Goal: Check status: Check status

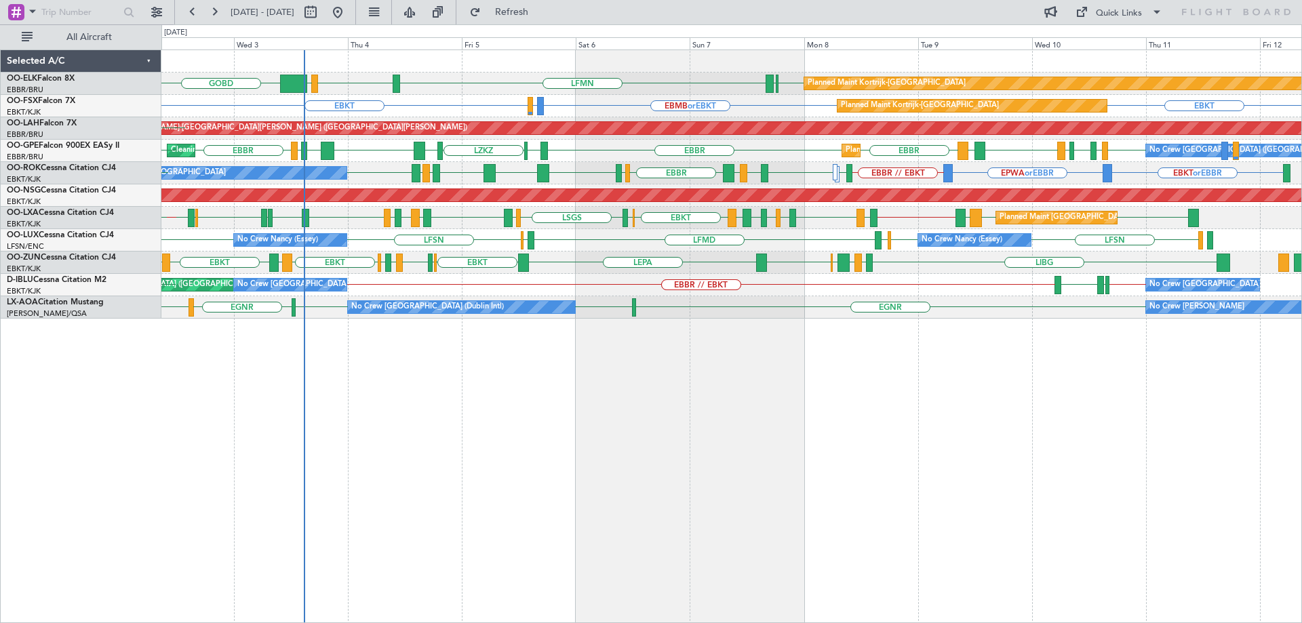
click at [864, 308] on div "LFMN EBBR LIML GOBD EBKT EBBR Planned Maint Kortrijk-Wevelgem LIRA EBBR EBKT EB…" at bounding box center [731, 184] width 1140 height 269
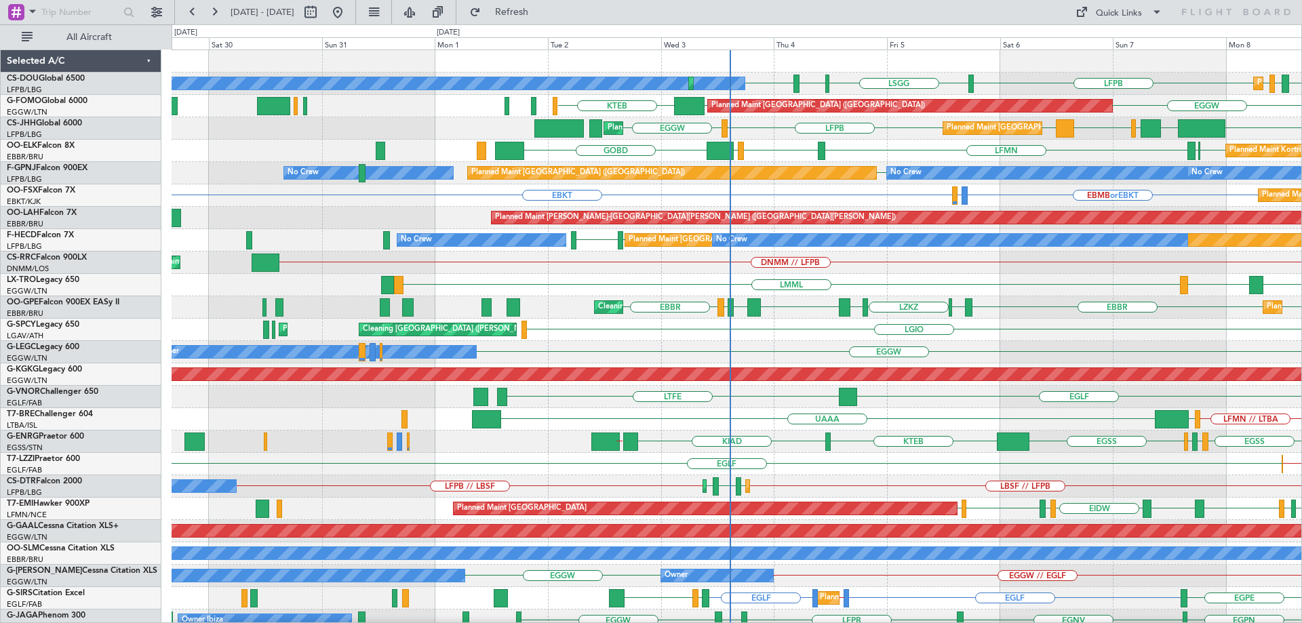
click at [661, 233] on div "No Crew Planned Maint [GEOGRAPHIC_DATA] ([GEOGRAPHIC_DATA]) Planned Maint [GEOG…" at bounding box center [737, 430] width 1130 height 761
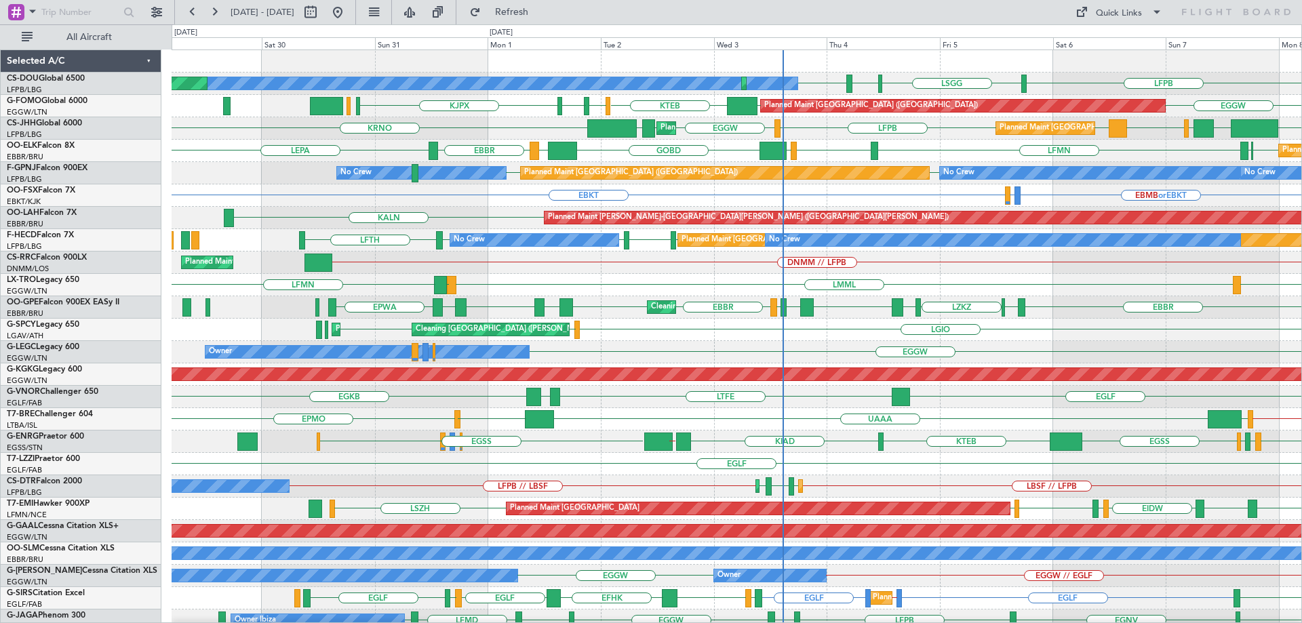
click at [996, 355] on div "LSGG LIML LFPB LFPB No Crew Planned Maint [GEOGRAPHIC_DATA] ([GEOGRAPHIC_DATA])…" at bounding box center [737, 430] width 1130 height 761
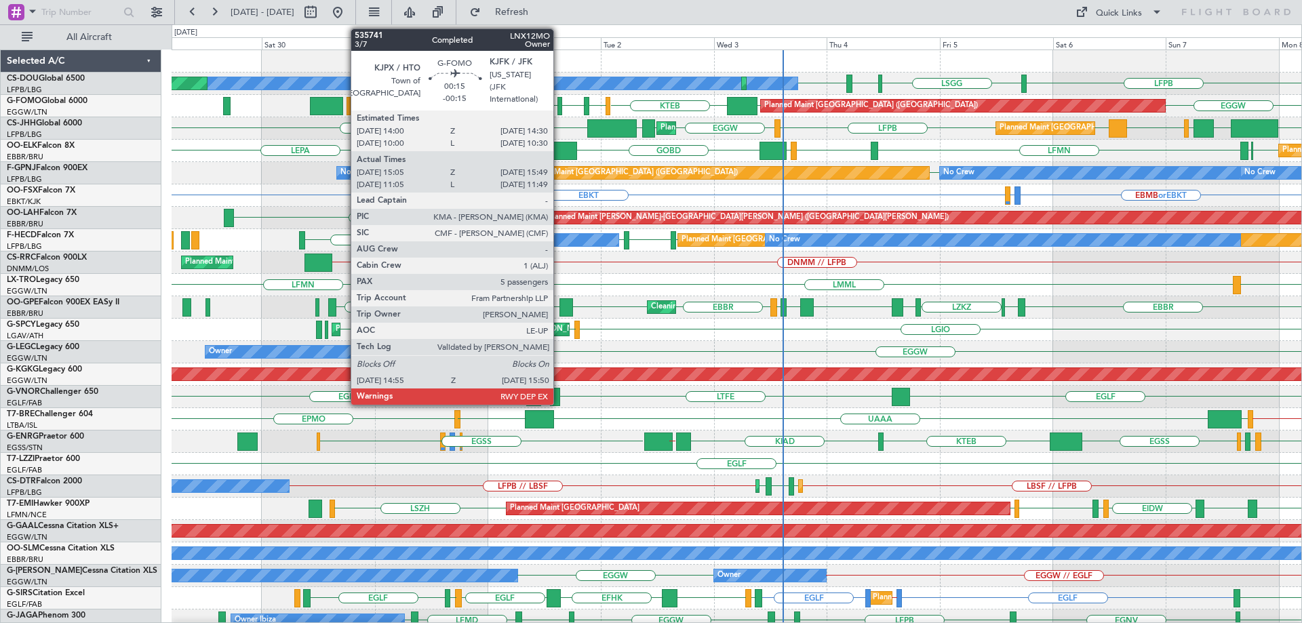
click at [560, 104] on div at bounding box center [560, 106] width 5 height 18
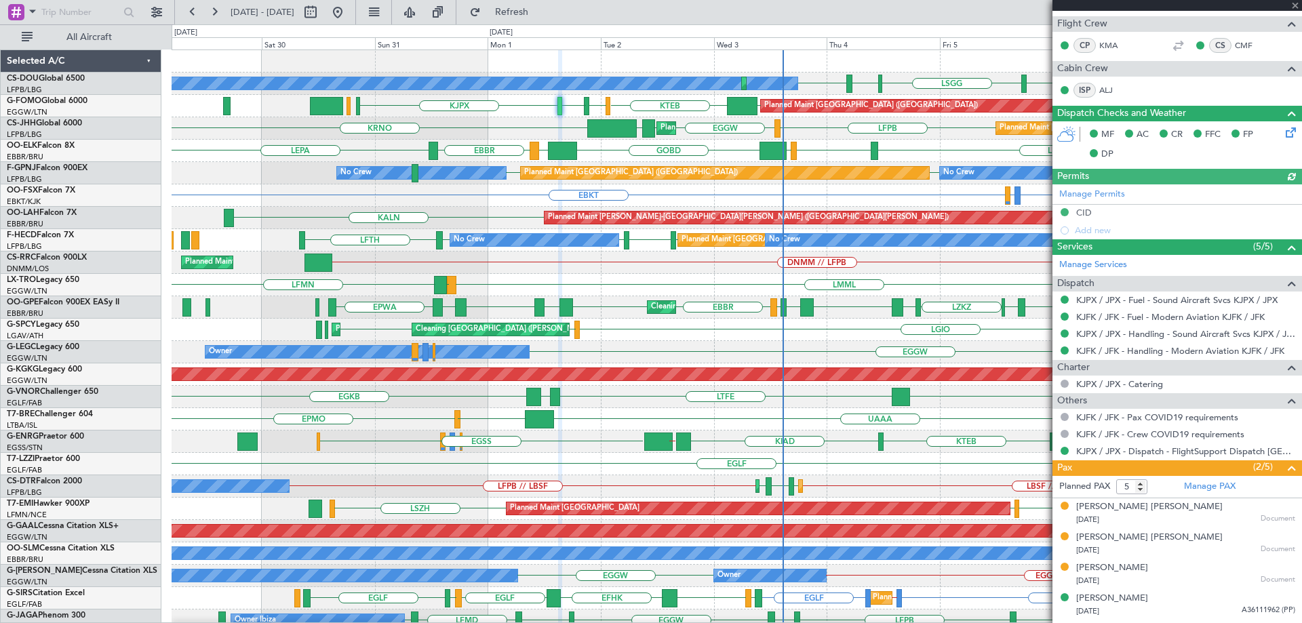
scroll to position [281, 0]
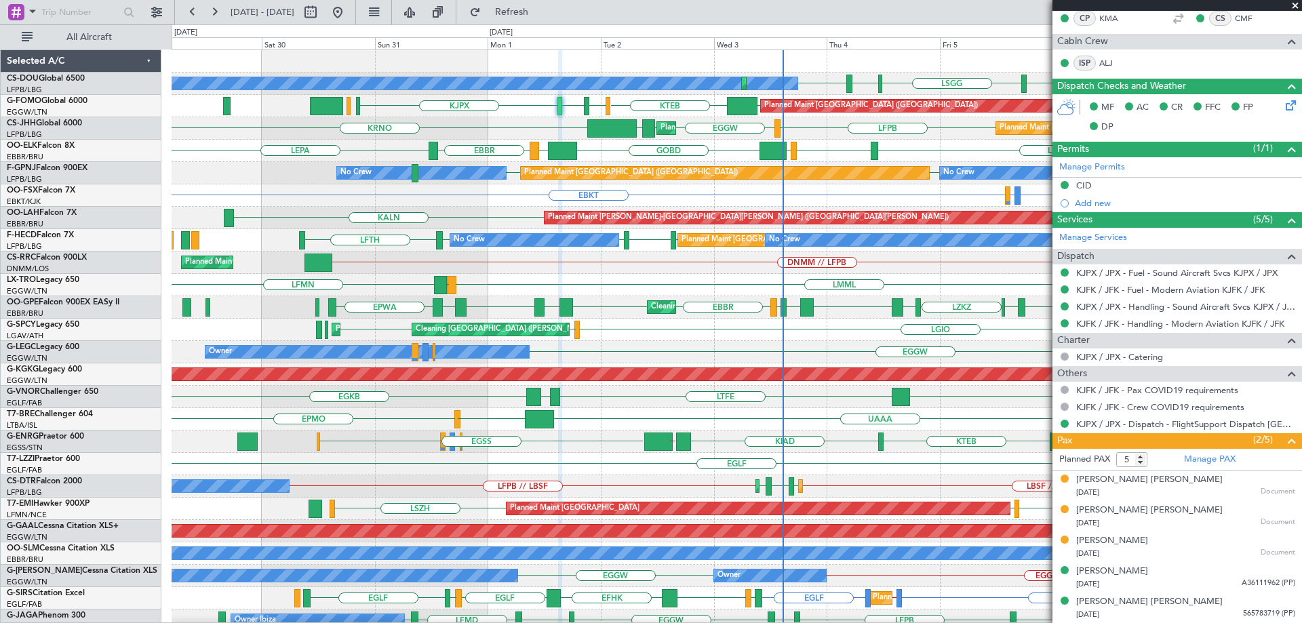
click at [1294, 6] on span at bounding box center [1296, 6] width 14 height 12
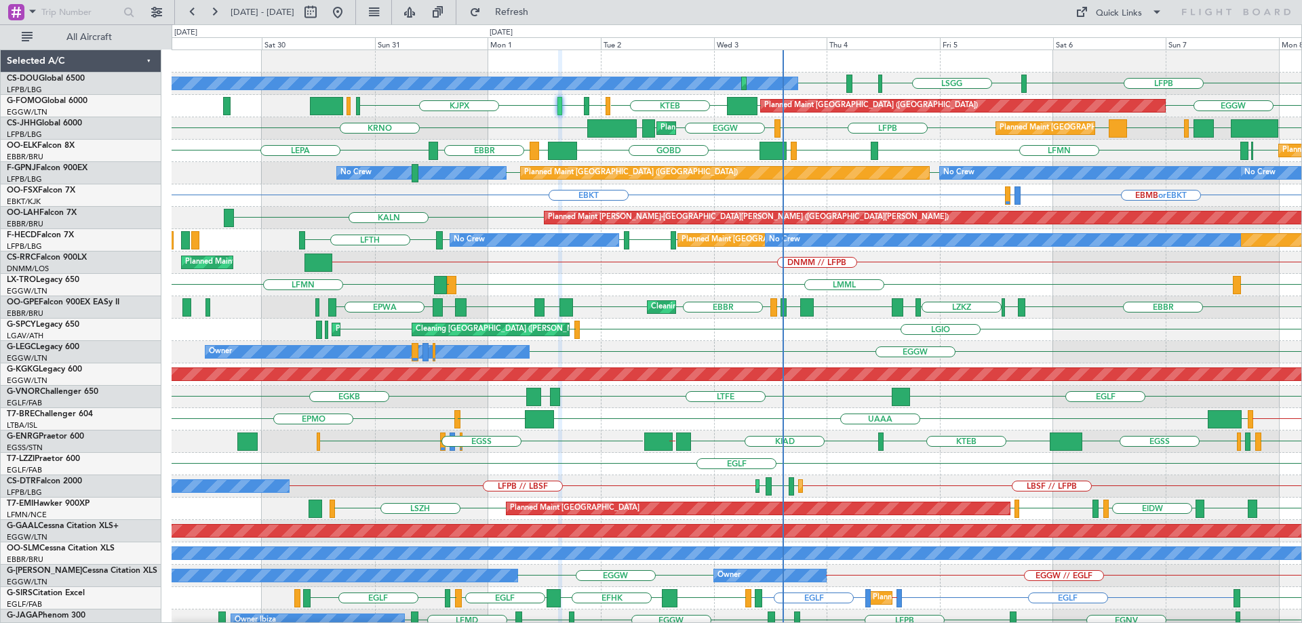
type input "0"
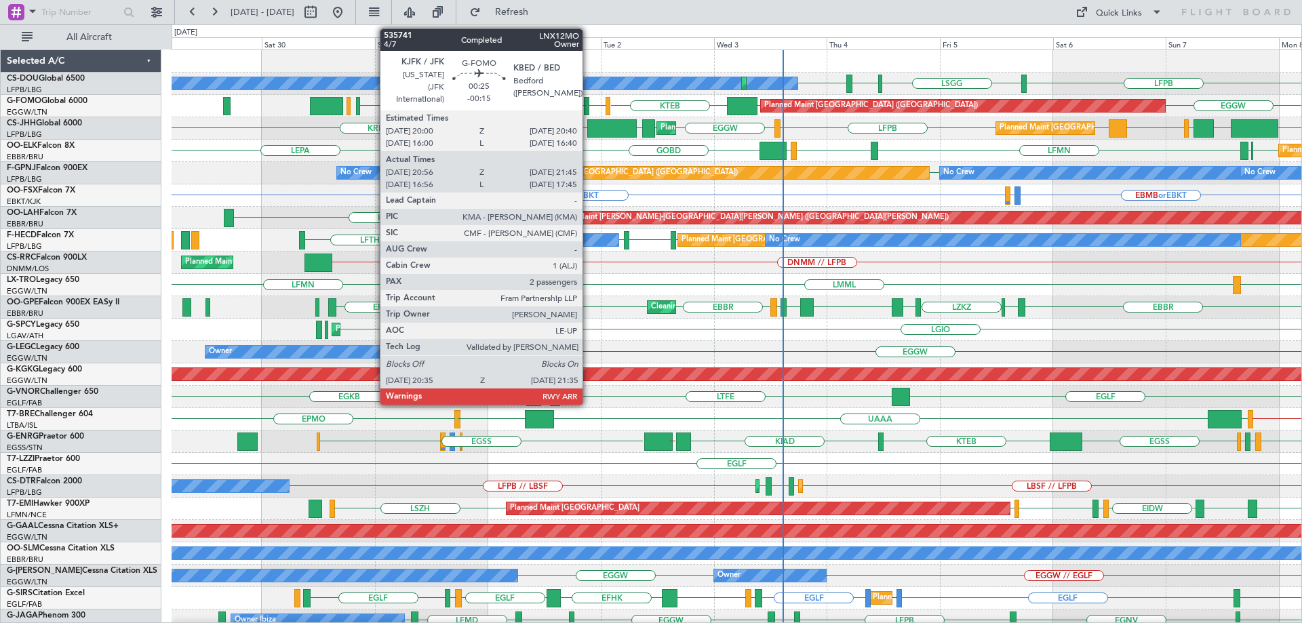
click at [589, 104] on div at bounding box center [586, 106] width 5 height 18
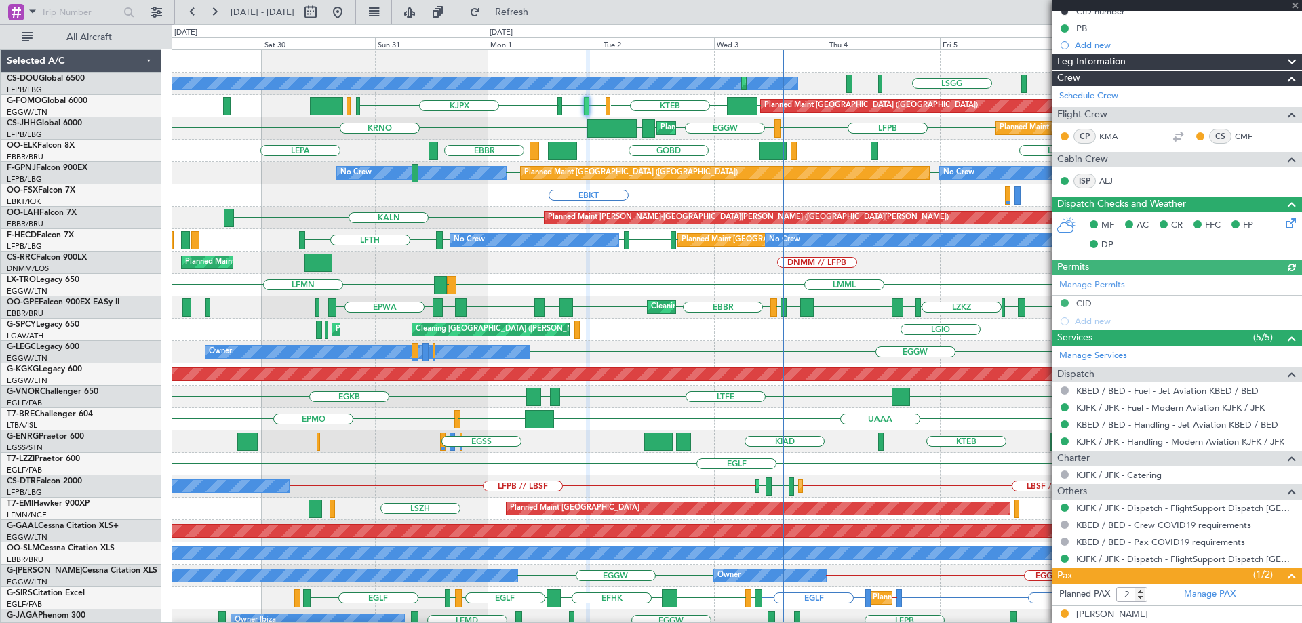
scroll to position [206, 0]
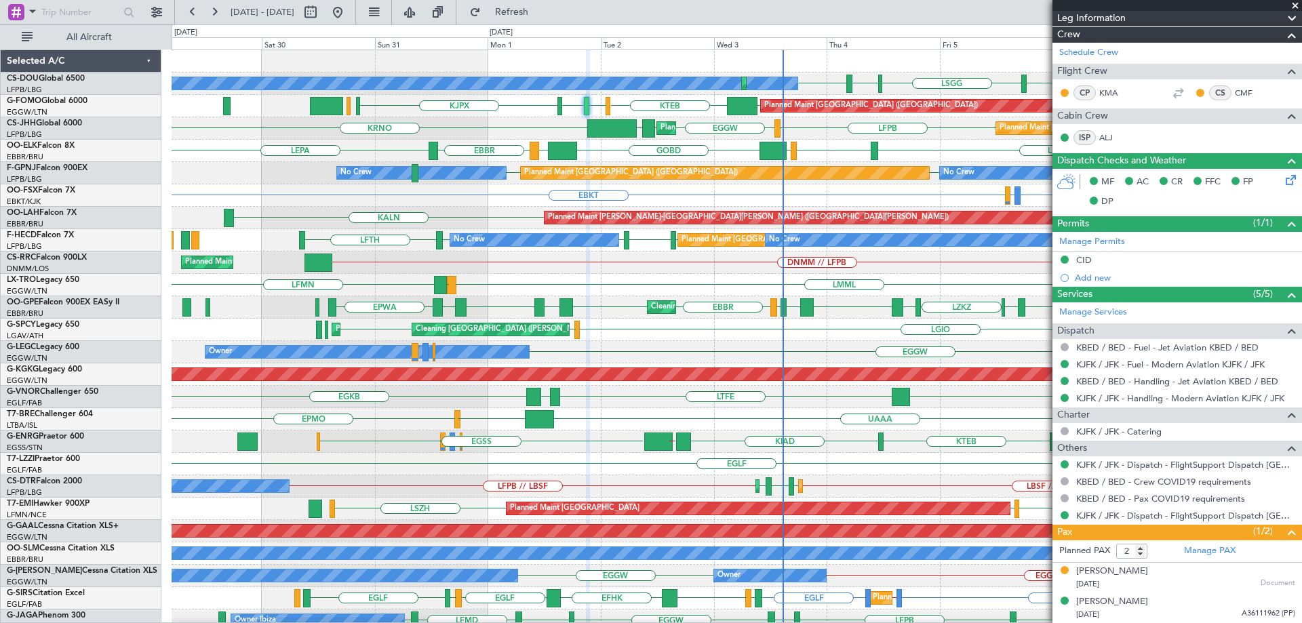
click at [1300, 3] on span at bounding box center [1296, 6] width 14 height 12
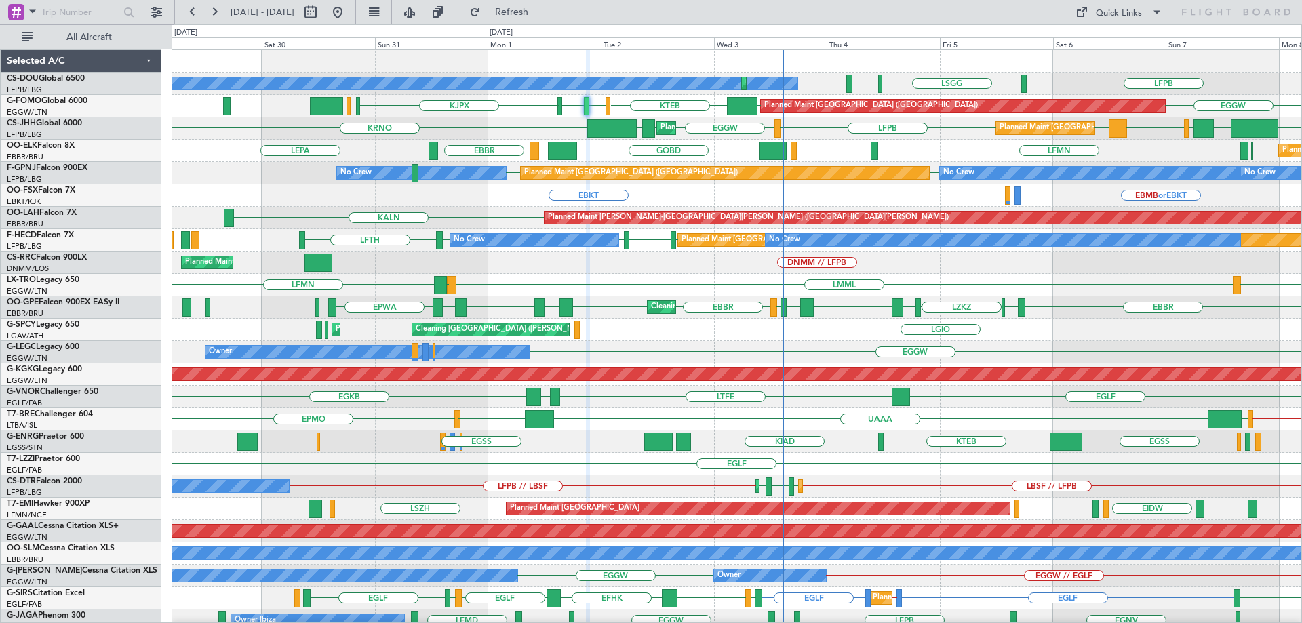
type input "0"
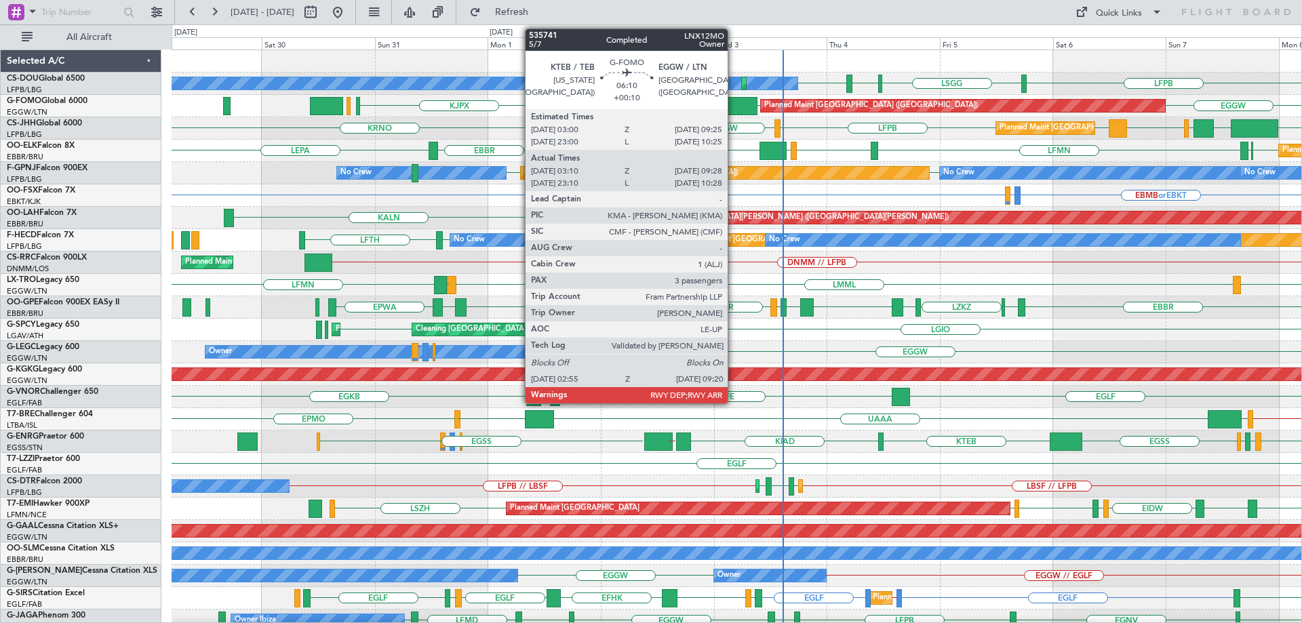
click at [734, 106] on div at bounding box center [742, 106] width 31 height 18
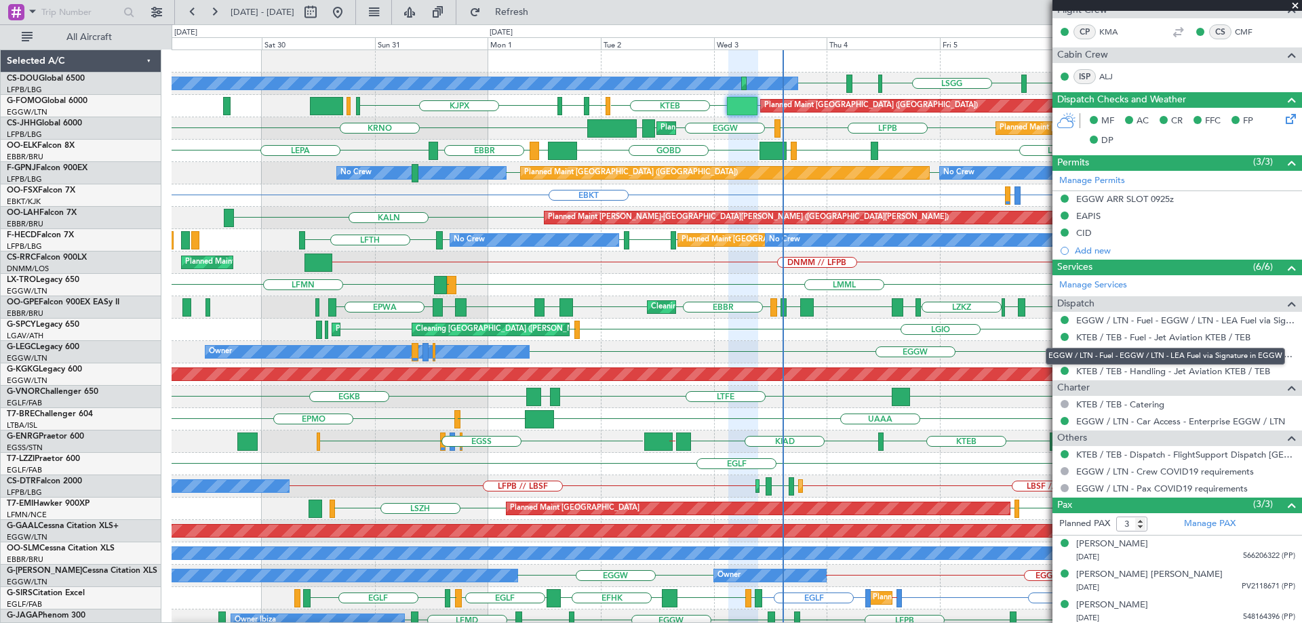
scroll to position [288, 0]
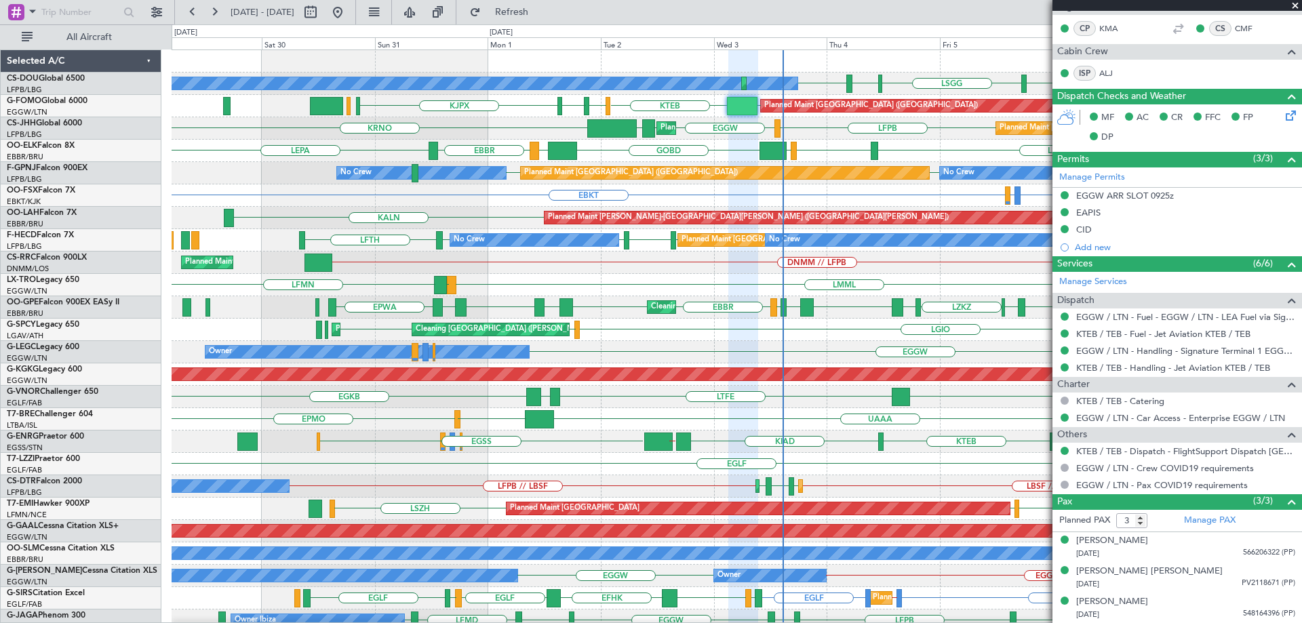
click at [1292, 3] on span at bounding box center [1296, 6] width 14 height 12
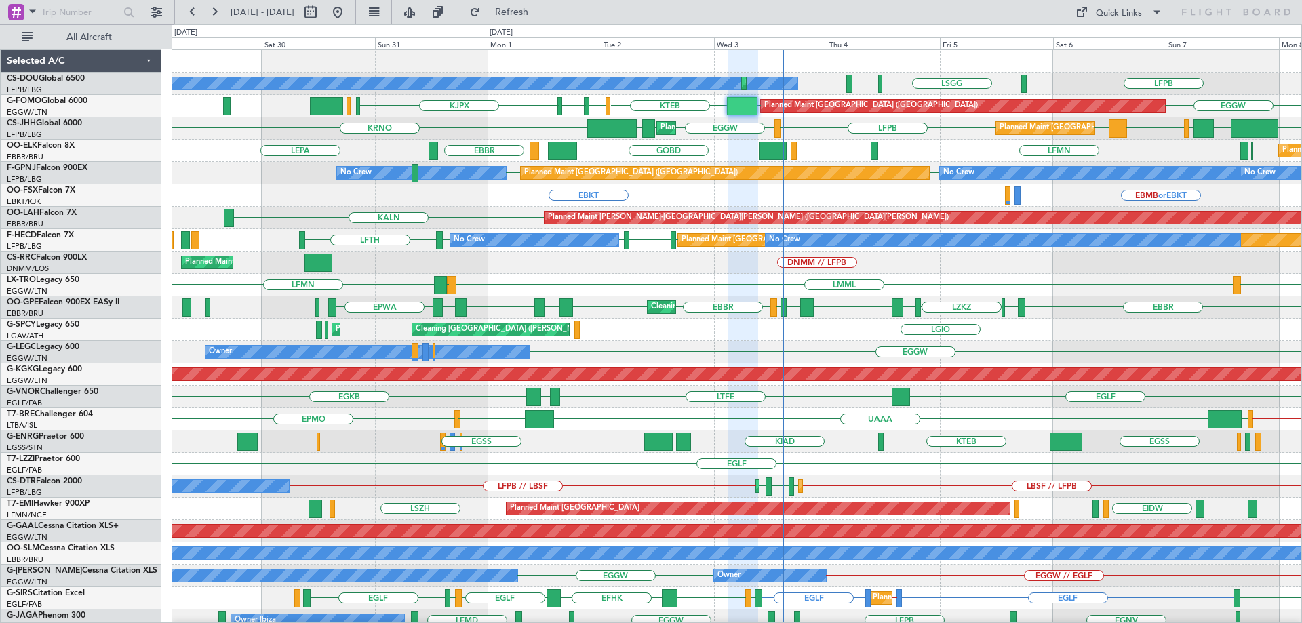
type input "0"
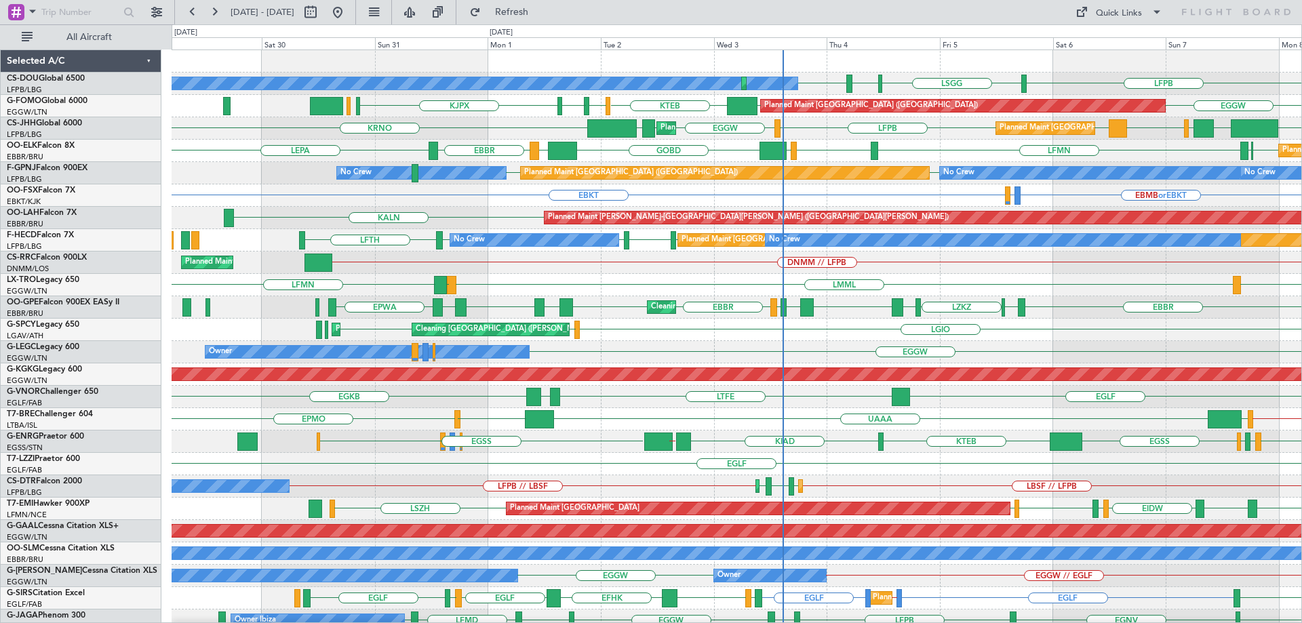
scroll to position [0, 0]
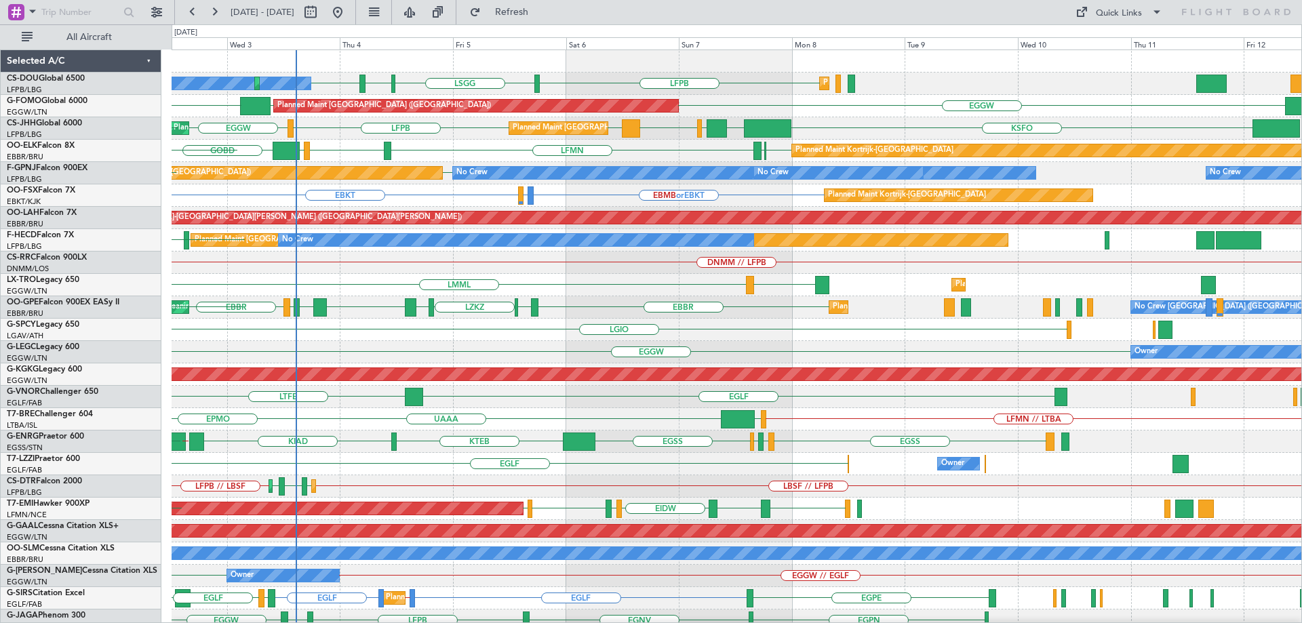
click at [591, 303] on div "LSGG LIML LFPB LFPB No Crew Planned Maint [GEOGRAPHIC_DATA] ([GEOGRAPHIC_DATA])…" at bounding box center [737, 430] width 1130 height 761
